Goal: Information Seeking & Learning: Learn about a topic

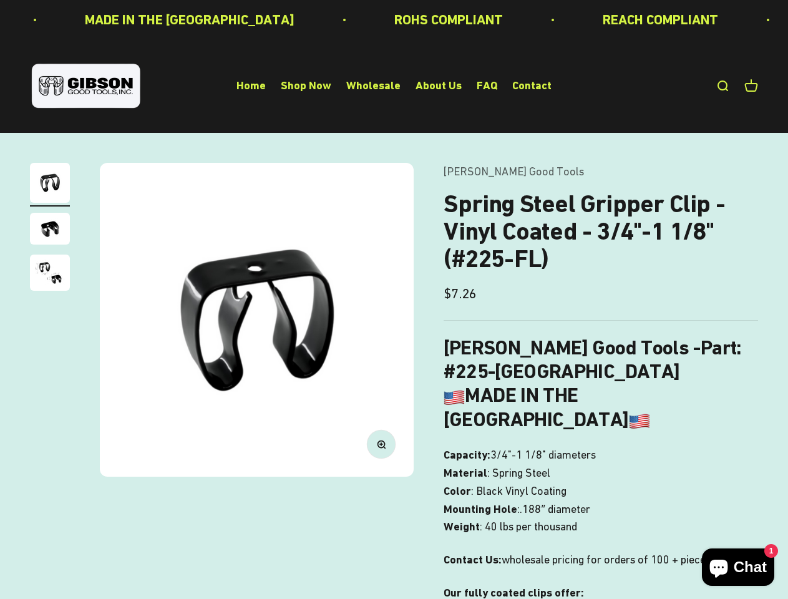
click at [394, 300] on img at bounding box center [257, 320] width 314 height 314
click at [257, 320] on img at bounding box center [257, 320] width 314 height 314
click at [381, 444] on icon "button" at bounding box center [380, 444] width 3 height 3
click at [50, 185] on img "Go to item 1" at bounding box center [50, 183] width 40 height 40
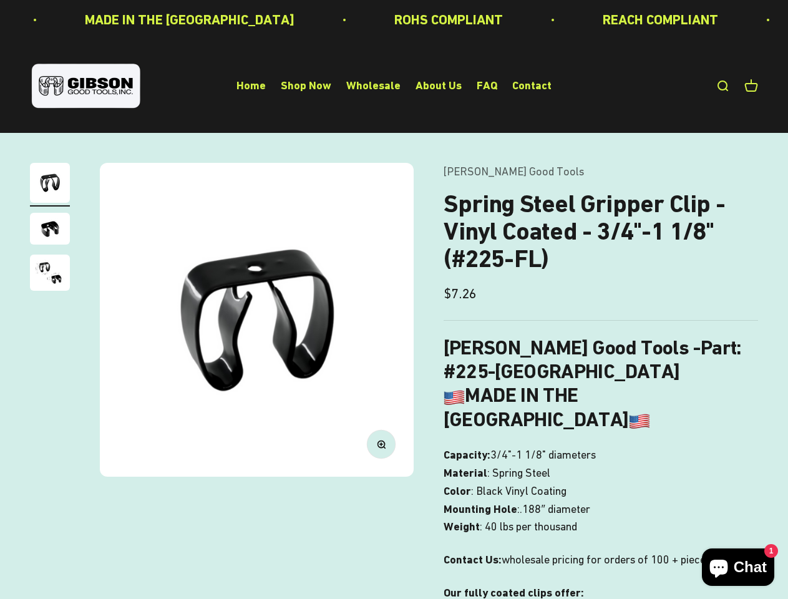
click at [50, 230] on img "Go to item 2" at bounding box center [50, 229] width 40 height 32
click at [50, 275] on img "Go to item 3" at bounding box center [50, 273] width 40 height 36
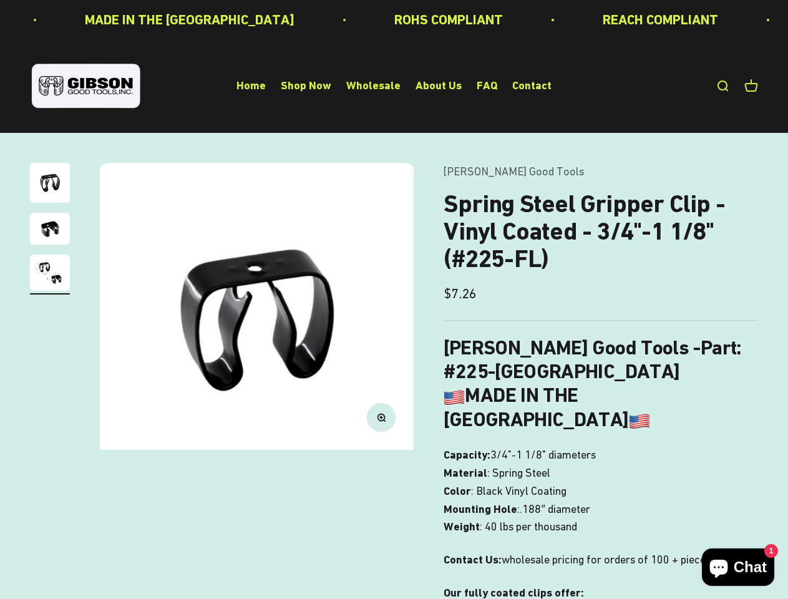
scroll to position [0, 643]
